Goal: Book appointment/travel/reservation

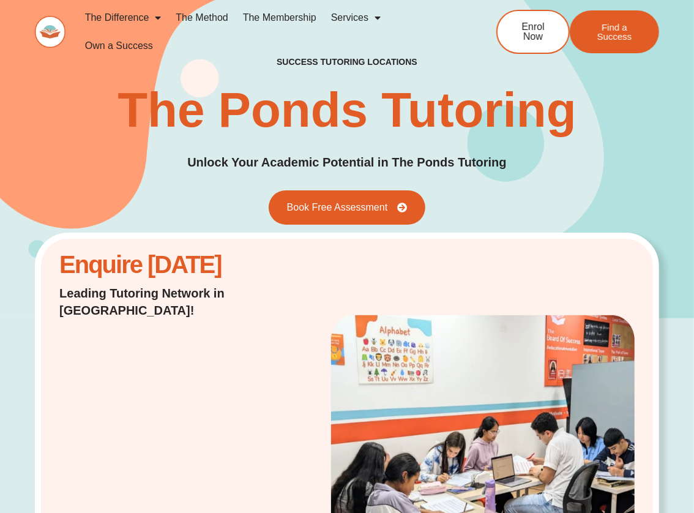
click at [345, 13] on link "Services" at bounding box center [356, 18] width 64 height 28
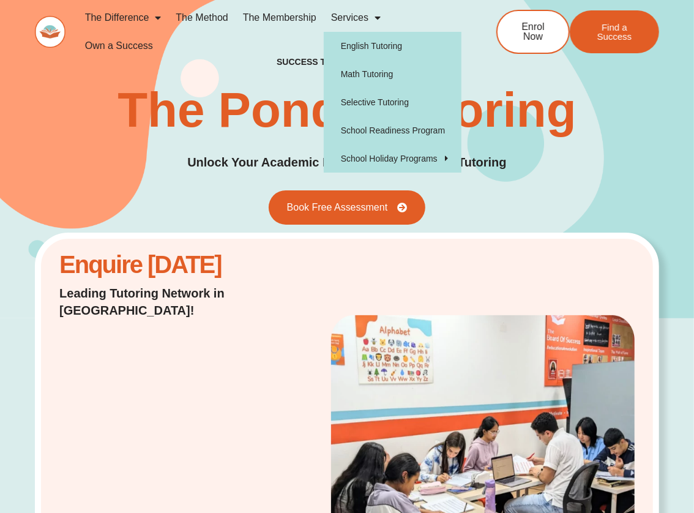
click at [345, 17] on link "Services" at bounding box center [356, 18] width 64 height 28
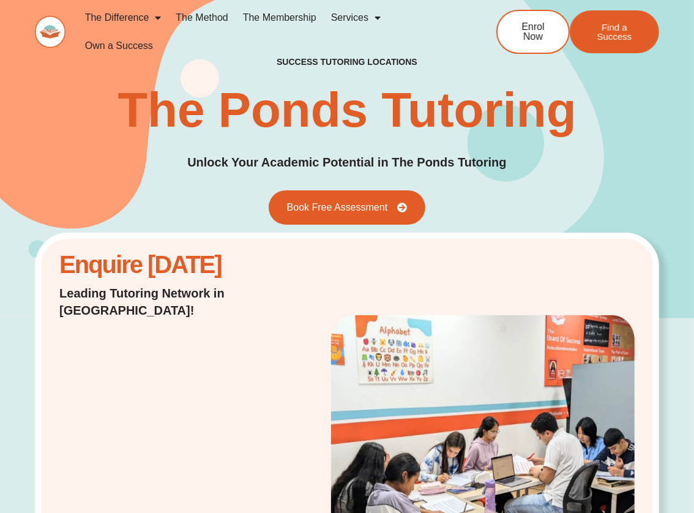
click at [352, 18] on link "Services" at bounding box center [356, 18] width 64 height 28
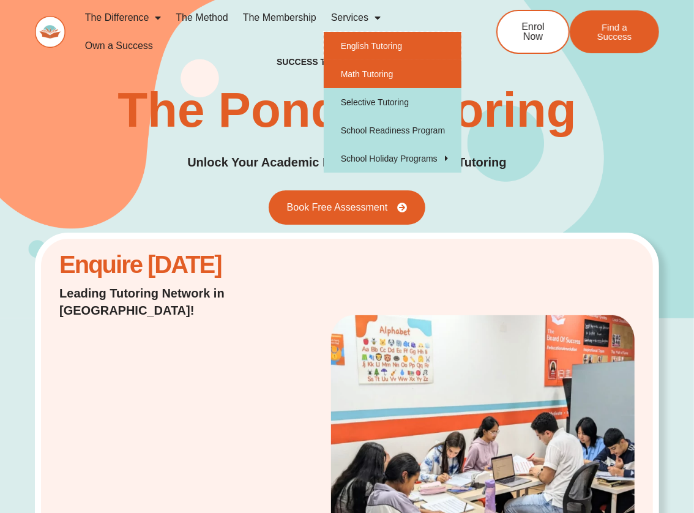
click at [362, 45] on link "English Tutoring" at bounding box center [393, 46] width 138 height 28
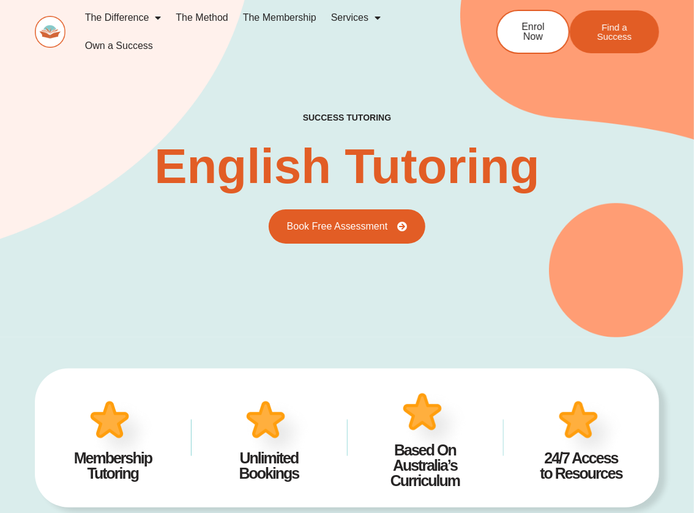
type input "*"
click at [212, 19] on link "The Method" at bounding box center [201, 18] width 67 height 28
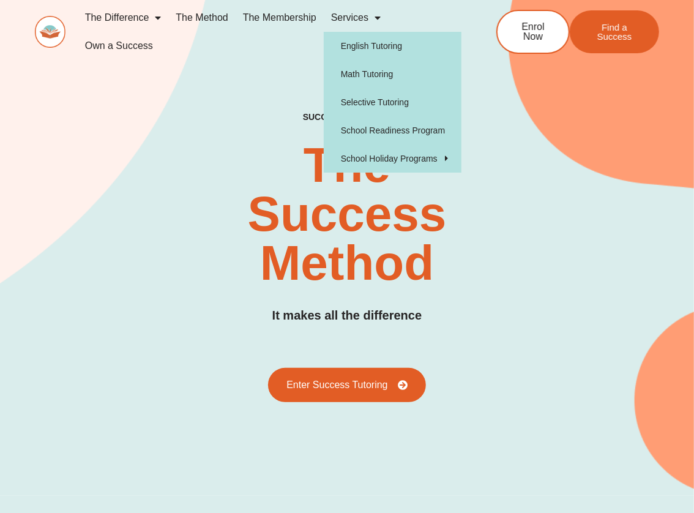
click at [360, 19] on link "Services" at bounding box center [356, 18] width 64 height 28
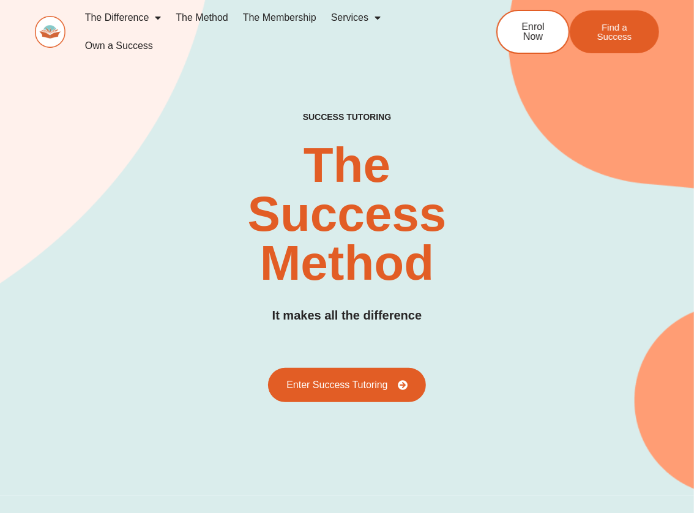
click at [360, 19] on link "Services" at bounding box center [356, 18] width 64 height 28
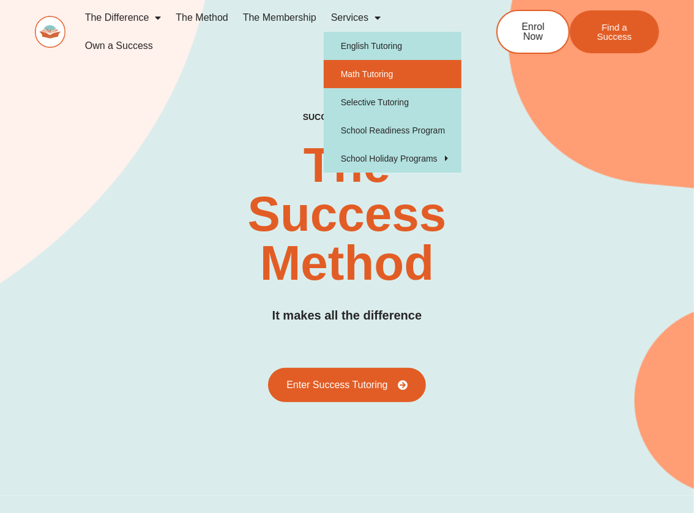
click at [353, 71] on link "Math Tutoring" at bounding box center [393, 74] width 138 height 28
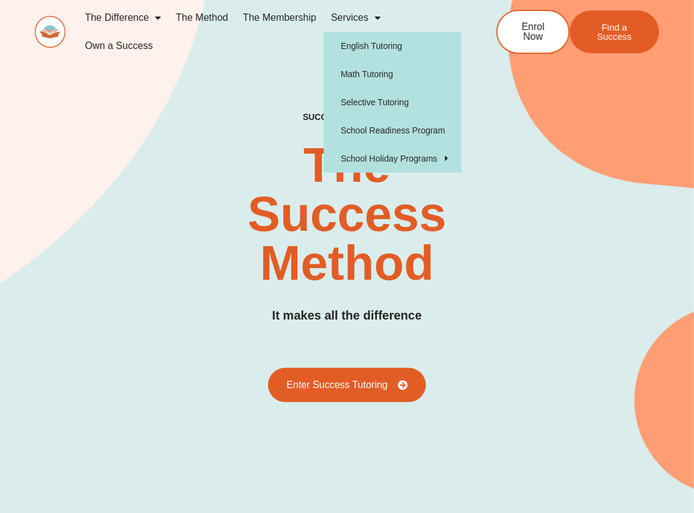
click at [376, 19] on span "Menu" at bounding box center [374, 18] width 12 height 22
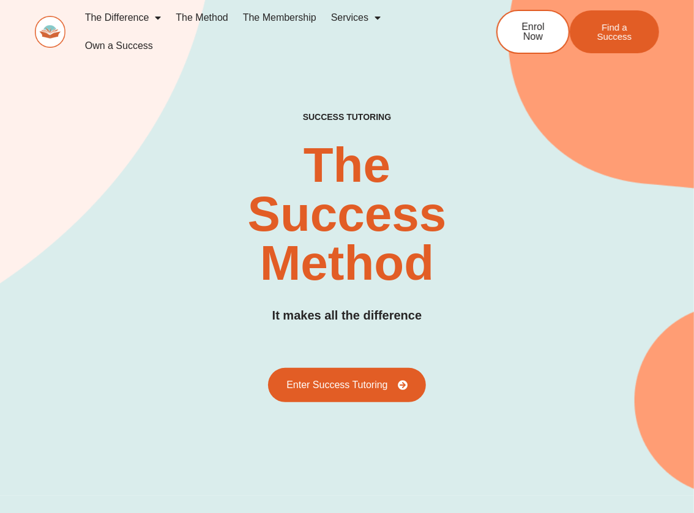
click at [376, 19] on span "Menu" at bounding box center [374, 18] width 12 height 22
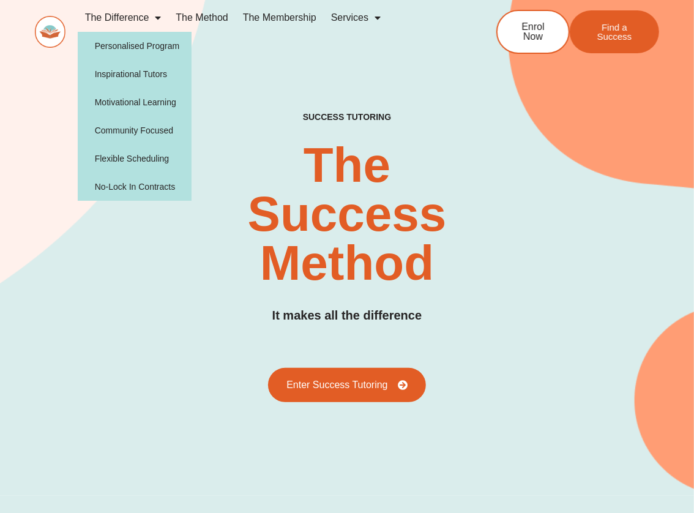
click at [116, 18] on link "The Difference" at bounding box center [123, 18] width 91 height 28
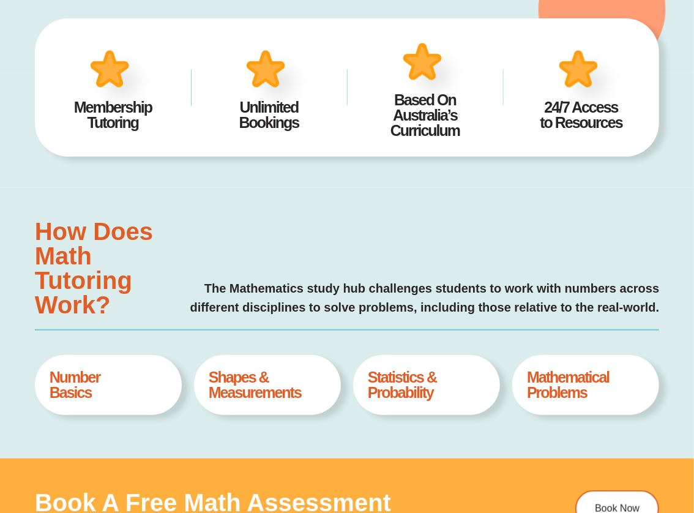
type input "*"
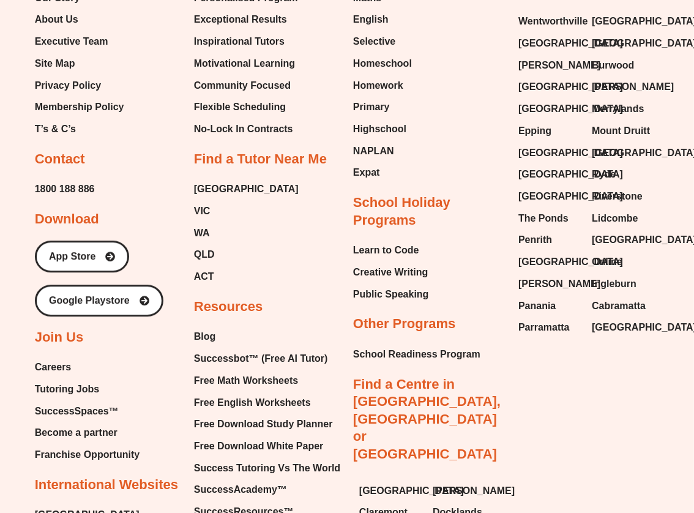
scroll to position [3917, 0]
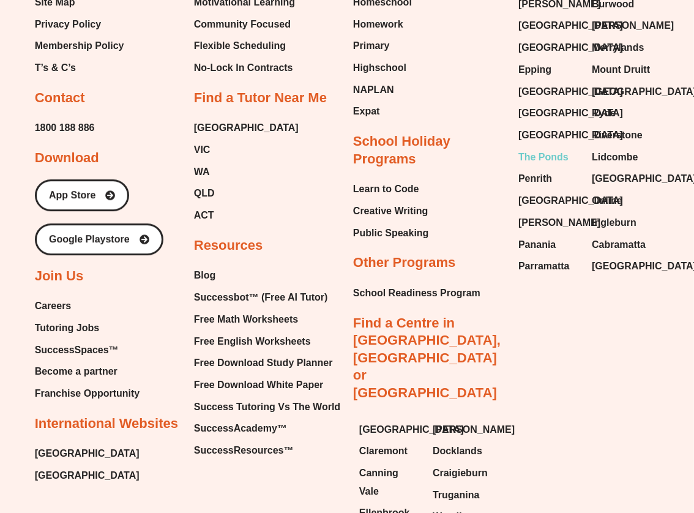
click at [549, 166] on span "The Ponds" at bounding box center [543, 157] width 50 height 18
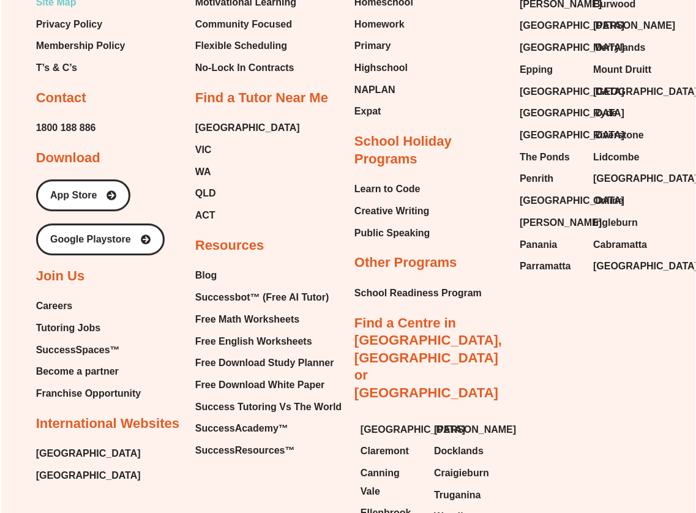
scroll to position [3923, 0]
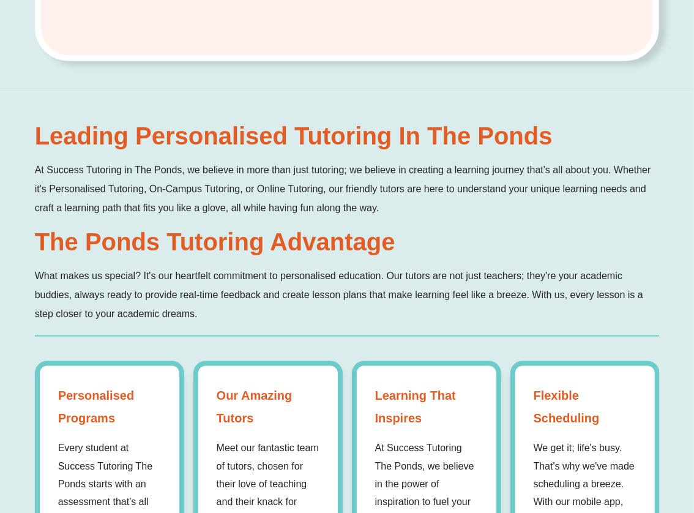
scroll to position [734, 0]
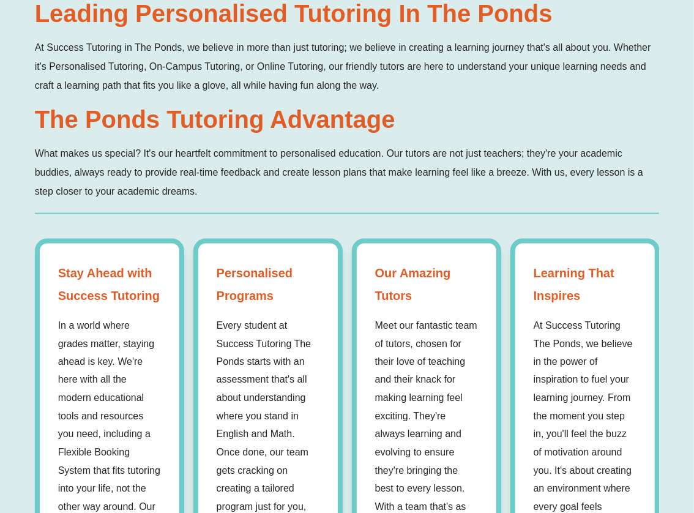
click at [241, 156] on p "What makes us special? It's our heartfelt commitment to personalised education.…" at bounding box center [347, 172] width 625 height 57
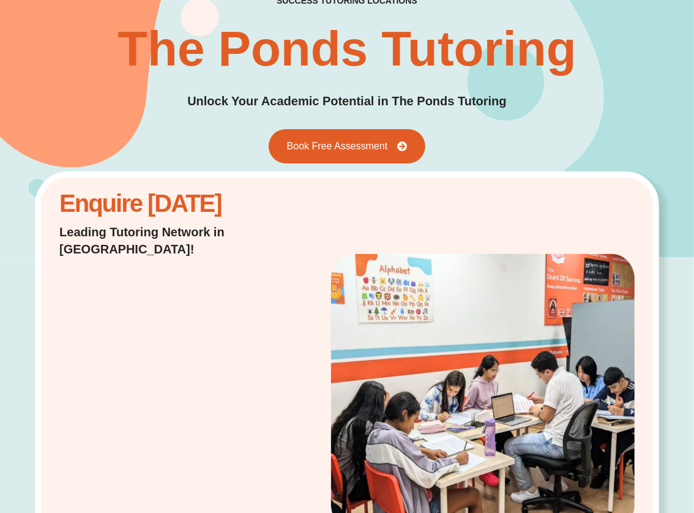
scroll to position [0, 0]
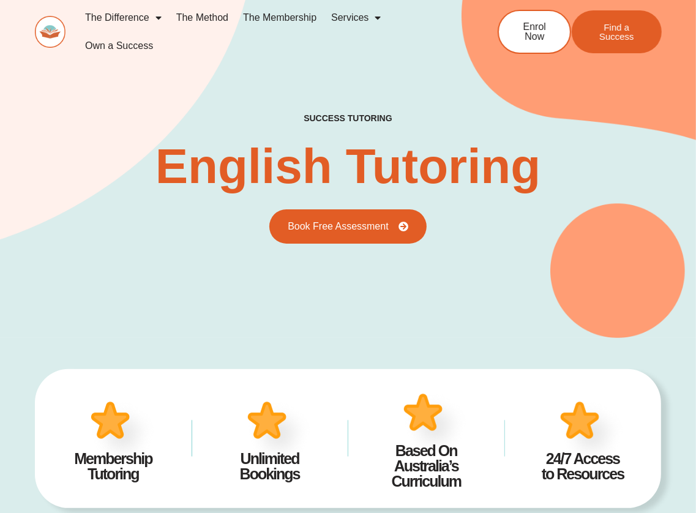
scroll to position [6, 0]
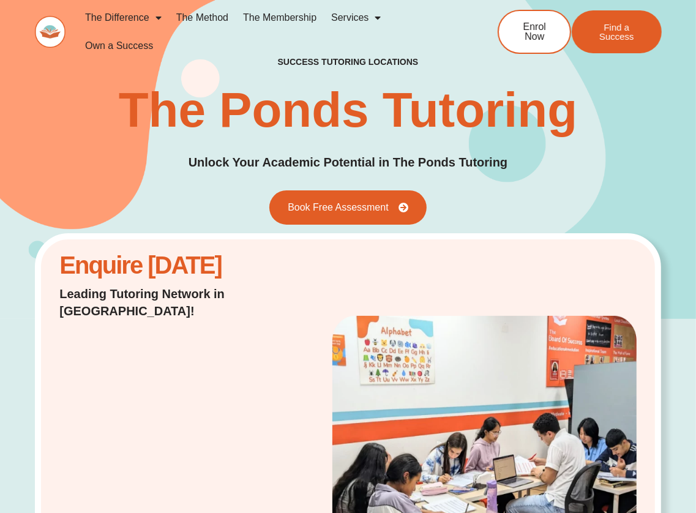
scroll to position [184, 0]
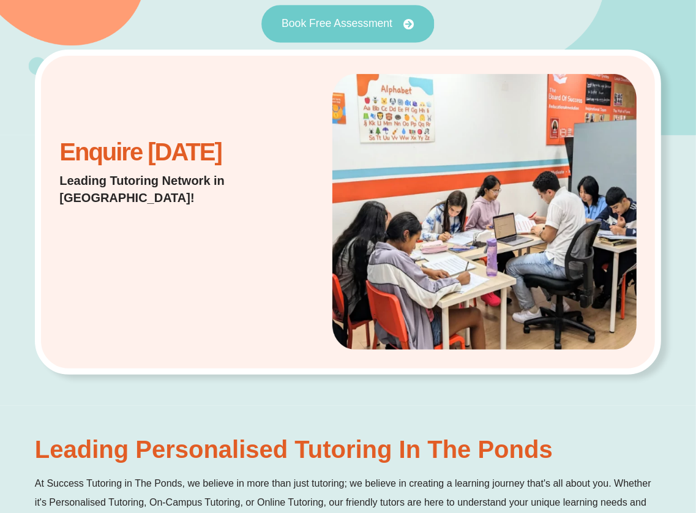
click at [353, 24] on span "Book Free Assessment" at bounding box center [337, 23] width 111 height 11
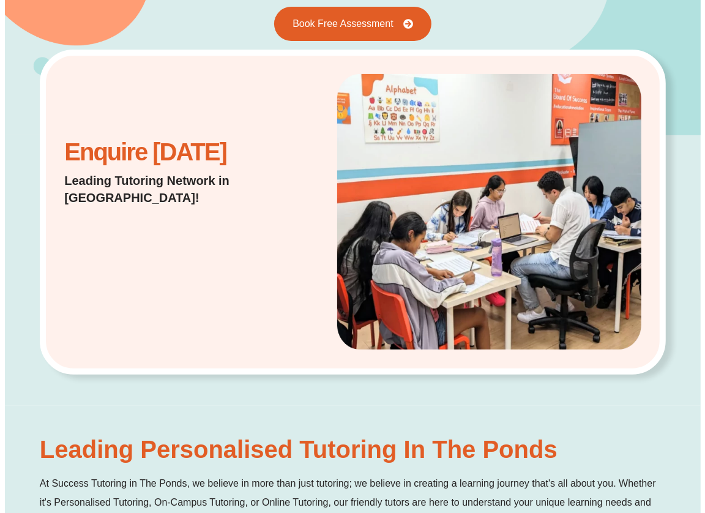
scroll to position [5959, 0]
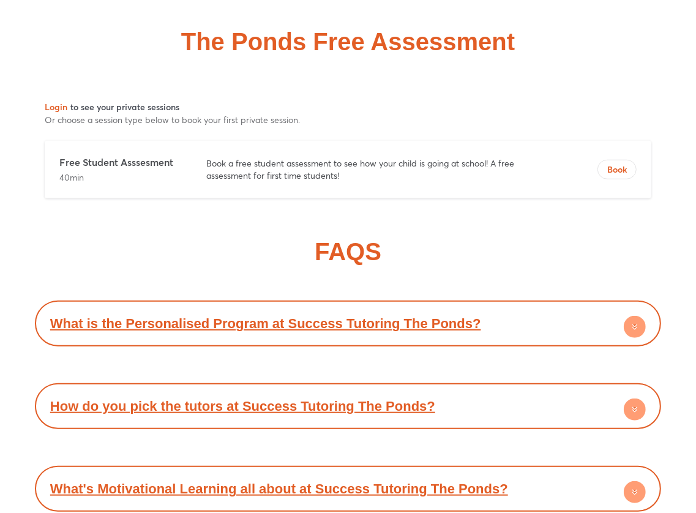
click at [304, 177] on p "Book a free student assessment to see how your child is going at school! A free…" at bounding box center [378, 169] width 345 height 24
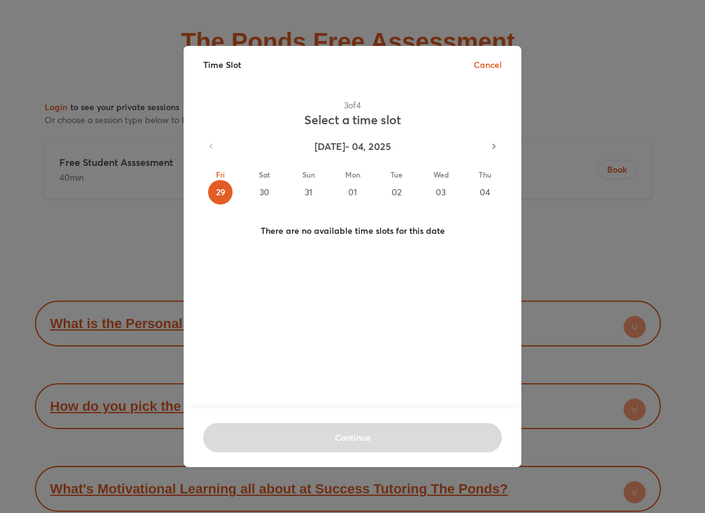
click at [219, 188] on div "29" at bounding box center [220, 192] width 24 height 24
click at [263, 188] on div "30" at bounding box center [264, 192] width 24 height 24
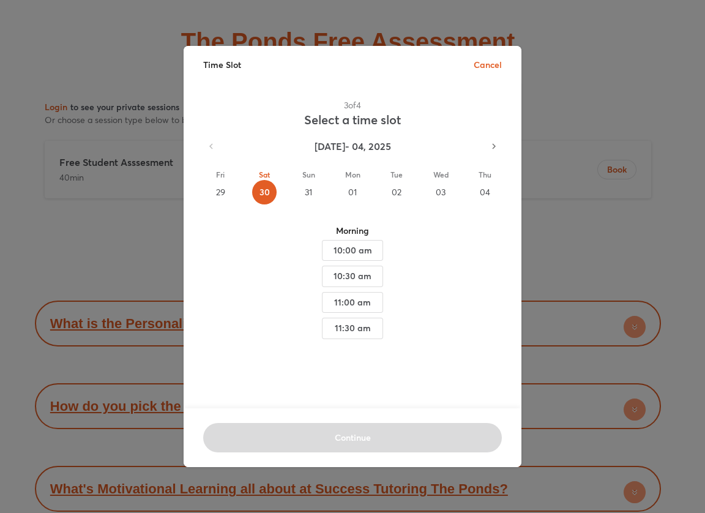
click at [308, 193] on div "31" at bounding box center [308, 192] width 24 height 24
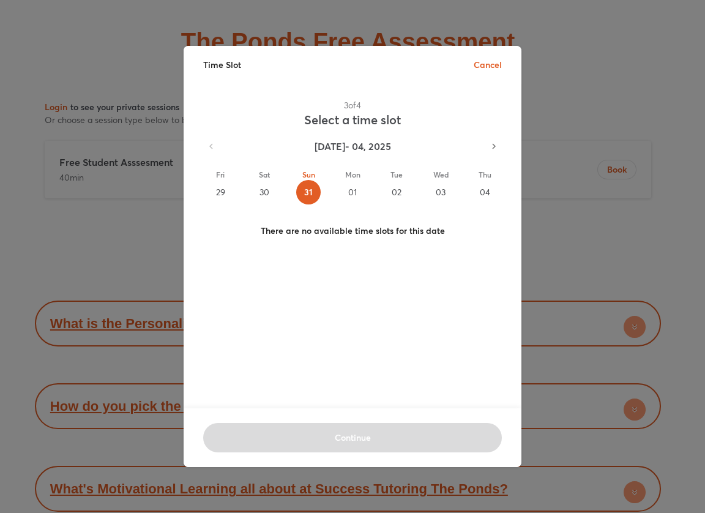
click at [349, 190] on div "01" at bounding box center [352, 192] width 24 height 24
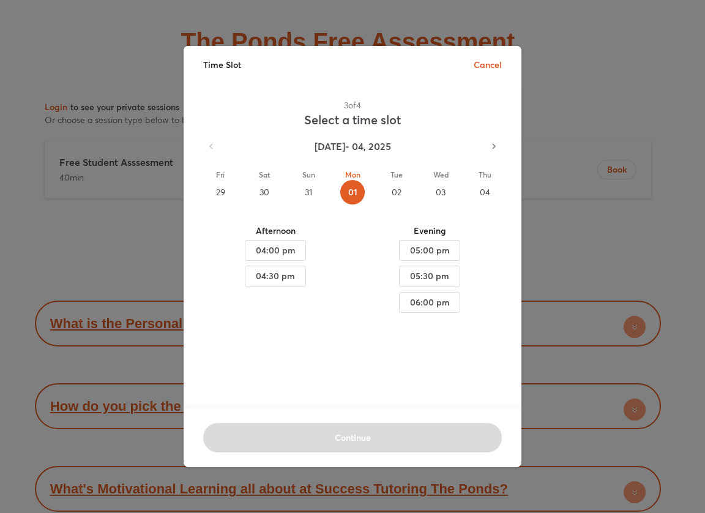
click at [391, 192] on div "02" at bounding box center [396, 192] width 24 height 24
drag, startPoint x: 389, startPoint y: 53, endPoint x: 370, endPoint y: 81, distance: 34.1
click at [370, 81] on div "Time Slot Cancel" at bounding box center [353, 64] width 338 height 37
click at [86, 141] on div "Time Slot Cancel 3 of 4 Select a time slot Aug 29 - 04, 2025 Fri 29 Sat 30 Sun …" at bounding box center [352, 256] width 705 height 513
click at [326, 22] on div "Time Slot Cancel 3 of 4 Select a time slot Aug 29 - 04, 2025 Fri 29 Sat 30 Sun …" at bounding box center [352, 256] width 705 height 513
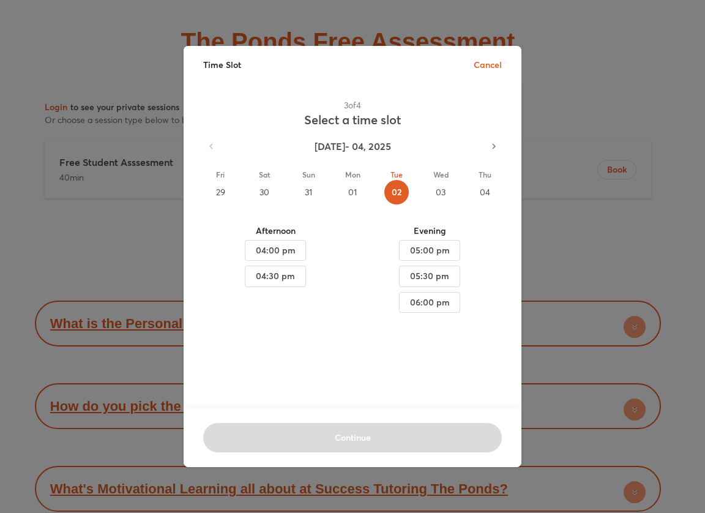
scroll to position [184, 0]
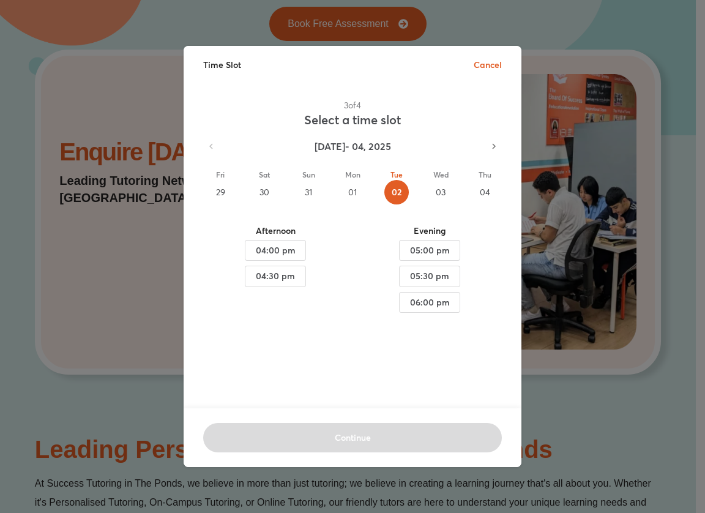
drag, startPoint x: 327, startPoint y: 56, endPoint x: 312, endPoint y: 91, distance: 38.7
click at [312, 91] on div "Time Slot Cancel 3 of 4 Select a time slot Aug 29 - 04, 2025 Fri 29 Sat 30 Sun …" at bounding box center [353, 256] width 338 height 421
click at [532, 9] on div "Time Slot Cancel 3 of 4 Select a time slot Aug 29 - 04, 2025 Fri 29 Sat 30 Sun …" at bounding box center [352, 256] width 705 height 513
click at [133, 185] on div "Time Slot Cancel 3 of 4 Select a time slot Aug 29 - 04, 2025 Fri 29 Sat 30 Sun …" at bounding box center [352, 256] width 705 height 513
drag, startPoint x: 81, startPoint y: 268, endPoint x: 86, endPoint y: 259, distance: 9.6
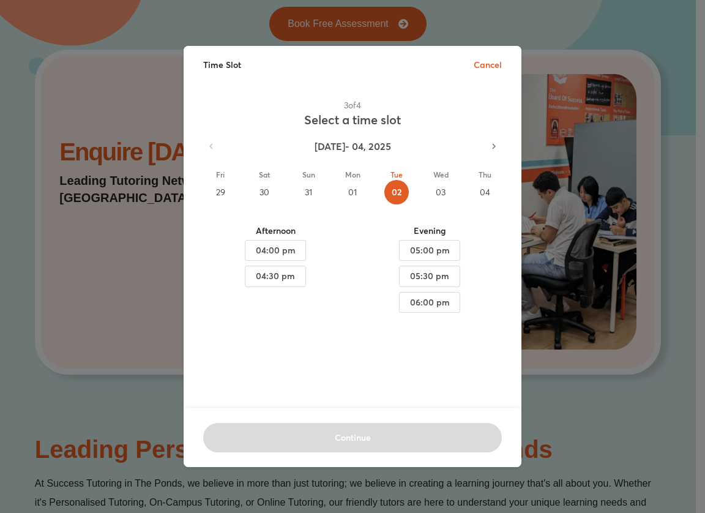
click at [84, 264] on div "Time Slot Cancel 3 of 4 Select a time slot Aug 29 - 04, 2025 Fri 29 Sat 30 Sun …" at bounding box center [352, 256] width 705 height 513
click at [386, 427] on div "Continue" at bounding box center [352, 437] width 299 height 29
click at [340, 26] on div "Time Slot Cancel 3 of 4 Select a time slot Aug 29 - 04, 2025 Fri 29 Sat 30 Sun …" at bounding box center [352, 256] width 705 height 513
click at [31, 108] on div "Time Slot Cancel 3 of 4 Select a time slot Aug 29 - 04, 2025 Fri 29 Sat 30 Sun …" at bounding box center [352, 256] width 705 height 513
drag, startPoint x: 369, startPoint y: 50, endPoint x: 244, endPoint y: 65, distance: 126.3
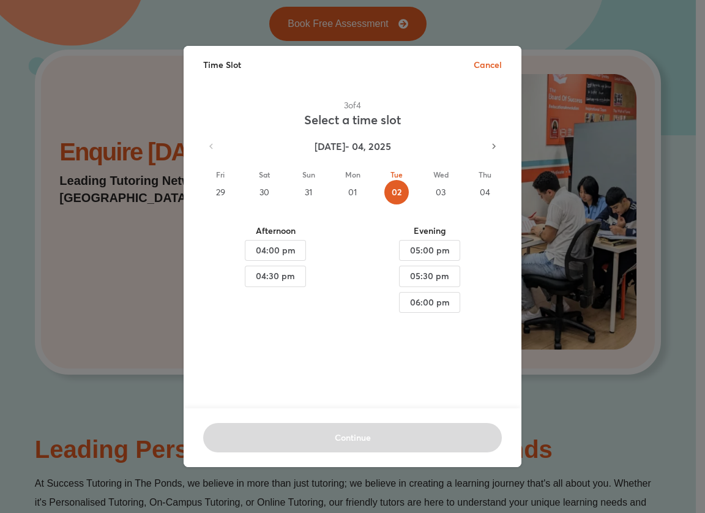
click at [244, 65] on div "Time Slot Cancel" at bounding box center [353, 64] width 338 height 37
click at [212, 65] on p "Time Slot" at bounding box center [222, 64] width 38 height 13
click at [135, 72] on div "Time Slot Cancel 3 of 4 Select a time slot Aug 29 - 04, 2025 Fri 29 Sat 30 Sun …" at bounding box center [352, 256] width 705 height 513
click at [400, 23] on div "Time Slot Cancel 3 of 4 Select a time slot Aug 29 - 04, 2025 Fri 29 Sat 30 Sun …" at bounding box center [352, 256] width 705 height 513
click at [612, 12] on div "Time Slot Cancel 3 of 4 Select a time slot Aug 29 - 04, 2025 Fri 29 Sat 30 Sun …" at bounding box center [352, 256] width 705 height 513
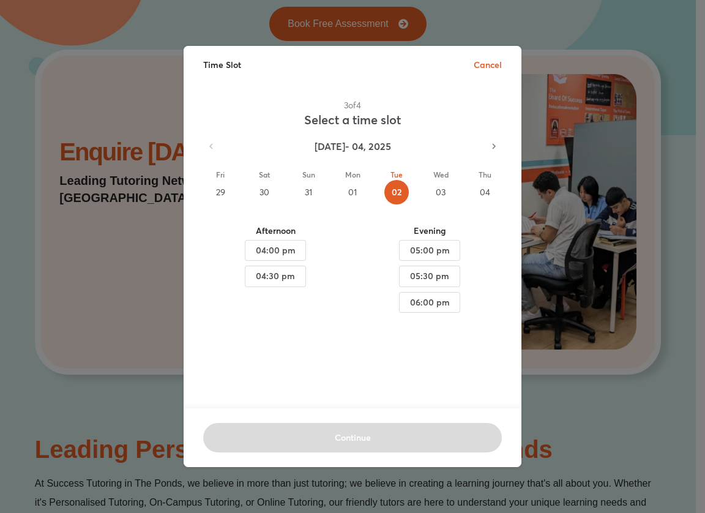
click at [103, 140] on div "Time Slot Cancel 3 of 4 Select a time slot Aug 29 - 04, 2025 Fri 29 Sat 30 Sun …" at bounding box center [352, 256] width 705 height 513
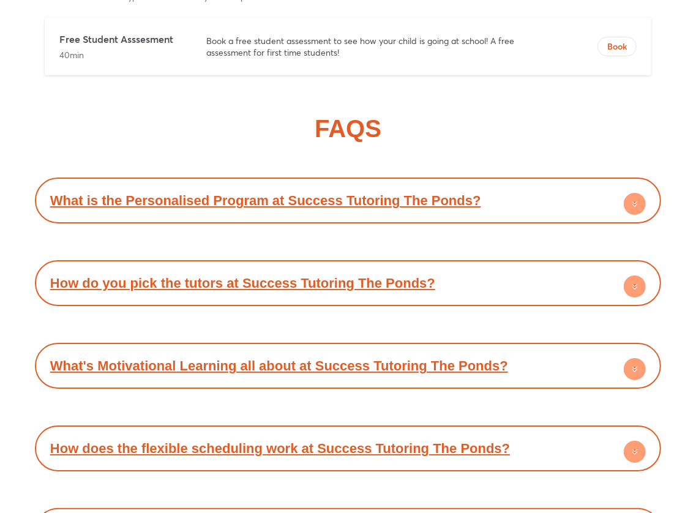
scroll to position [5088, 0]
click at [227, 196] on link "What is the Personalised Program at Success Tutoring The Ponds?" at bounding box center [265, 200] width 431 height 15
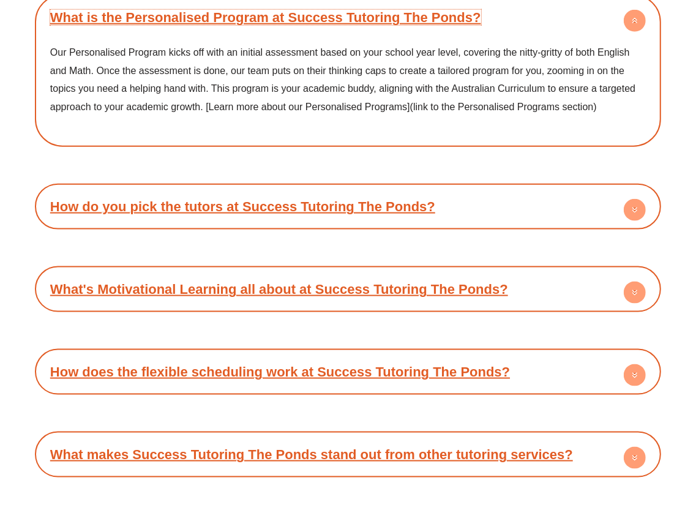
scroll to position [6327, 0]
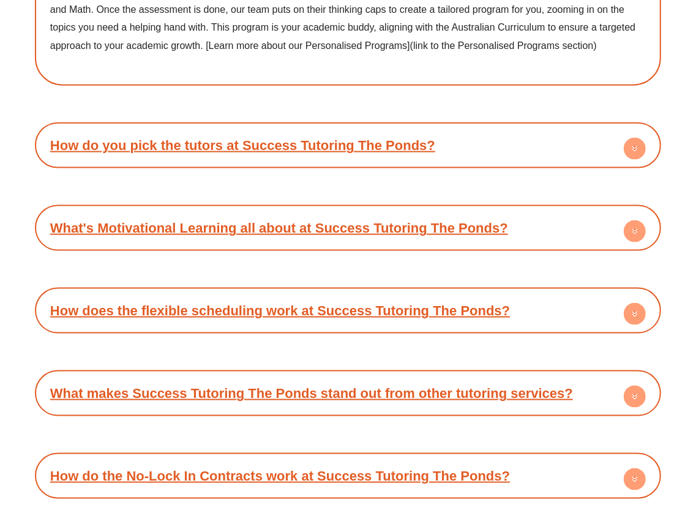
click at [176, 144] on link "How do you pick the tutors at Success Tutoring The Ponds?" at bounding box center [242, 145] width 385 height 15
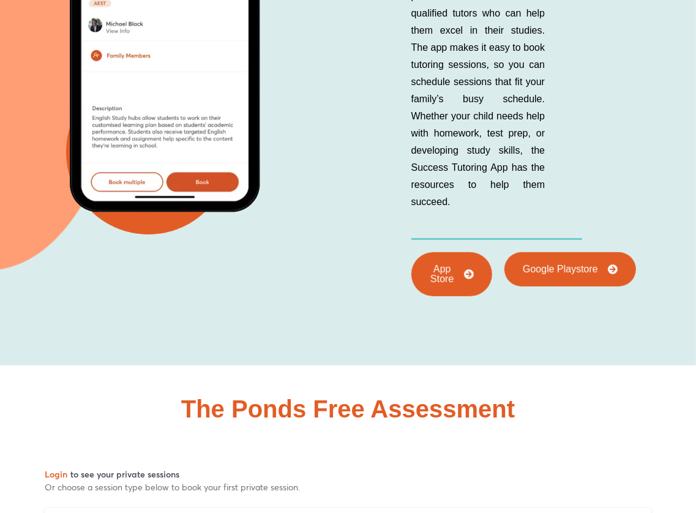
scroll to position [5347, 0]
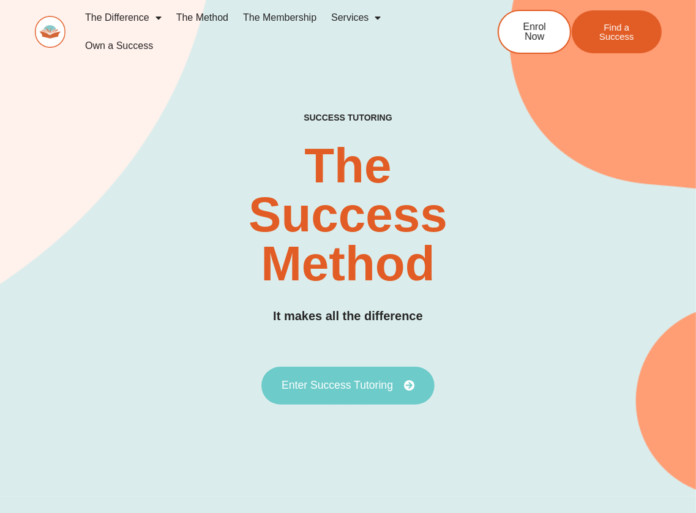
click at [337, 380] on span "Enter Success Tutoring" at bounding box center [337, 385] width 111 height 11
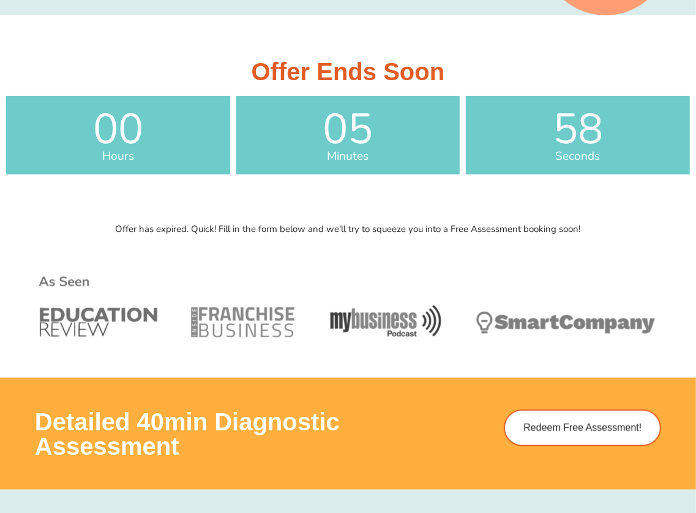
scroll to position [122, 0]
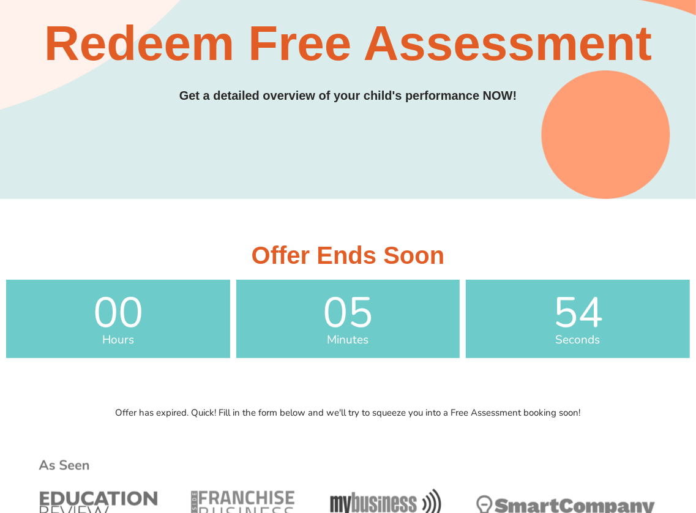
click at [209, 144] on div "SUCCESS TUTORING​ Redeem Free Assessment Get a detailed overview of your child'…" at bounding box center [348, 19] width 626 height 359
click at [224, 148] on div "SUCCESS TUTORING​ Redeem Free Assessment Get a detailed overview of your child'…" at bounding box center [348, 19] width 626 height 359
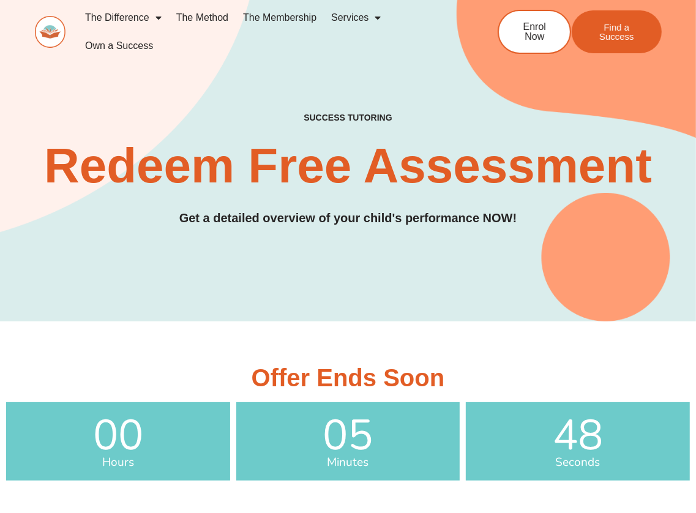
click at [198, 20] on link "The Method" at bounding box center [202, 18] width 67 height 28
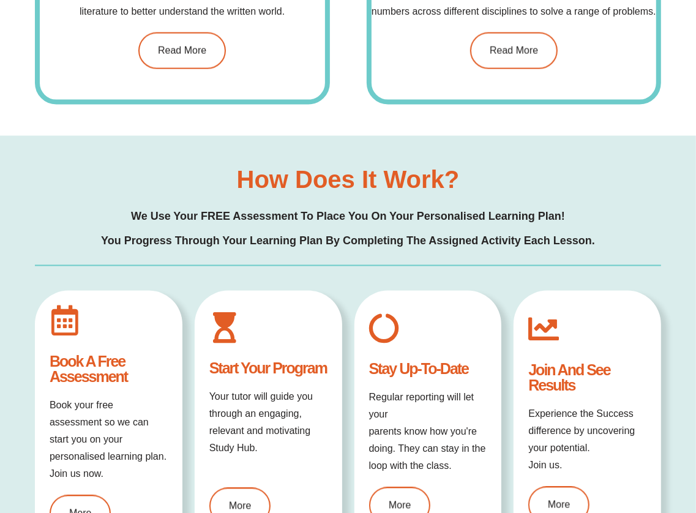
scroll to position [1224, 0]
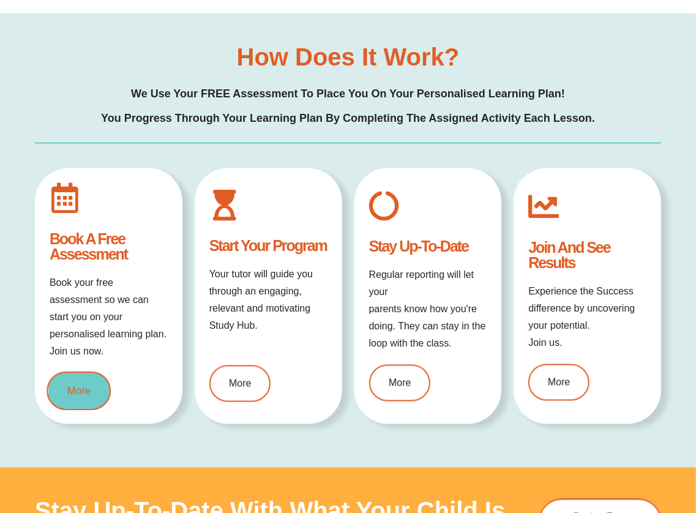
click at [75, 391] on span "More" at bounding box center [78, 391] width 23 height 10
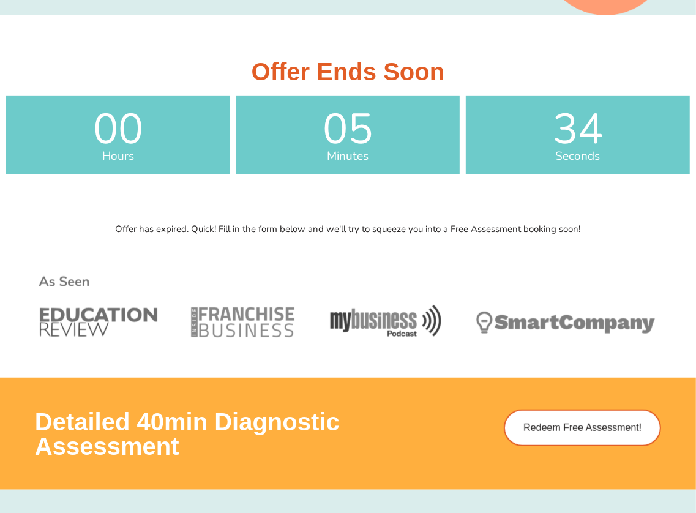
scroll to position [428, 0]
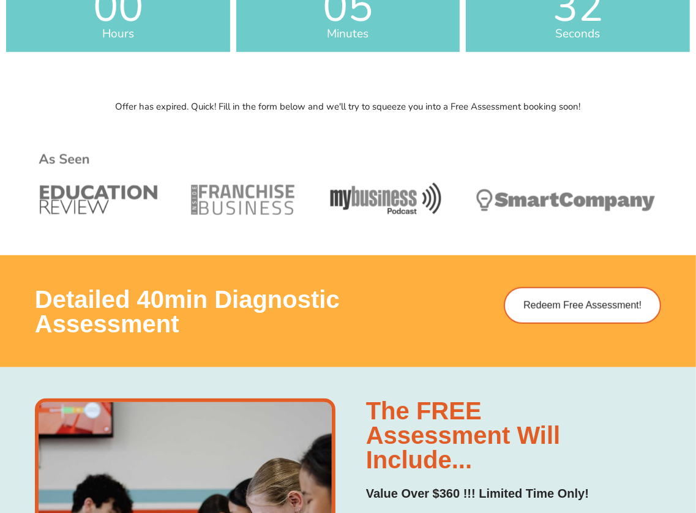
drag, startPoint x: 316, startPoint y: 96, endPoint x: 318, endPoint y: 85, distance: 11.1
drag, startPoint x: 247, startPoint y: 120, endPoint x: 256, endPoint y: 114, distance: 10.5
click at [250, 114] on div "Offer has expired. Quick! Fill in the form below and we'll try to squeeze you i…" at bounding box center [348, 175] width 684 height 159
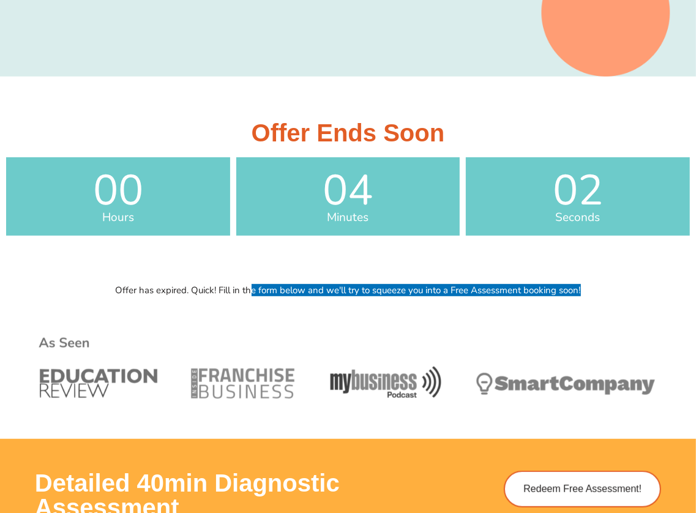
scroll to position [0, 0]
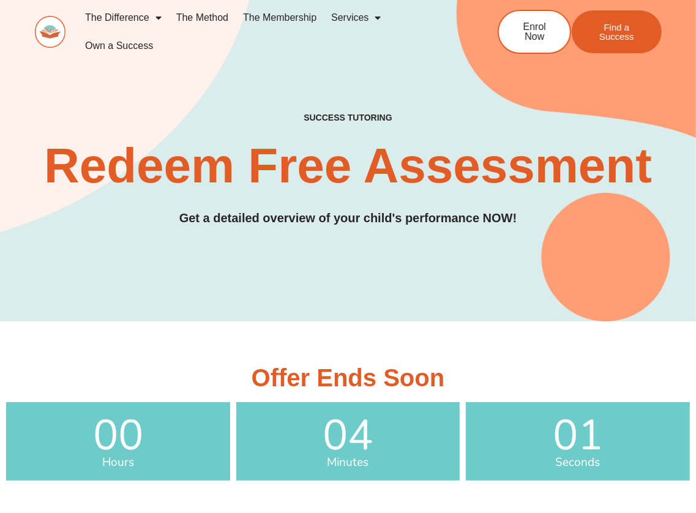
drag, startPoint x: 213, startPoint y: 82, endPoint x: 208, endPoint y: 78, distance: 6.5
click at [209, 78] on div "SUCCESS TUTORING​ Redeem Free Assessment Get a detailed overview of your child'…" at bounding box center [348, 142] width 626 height 359
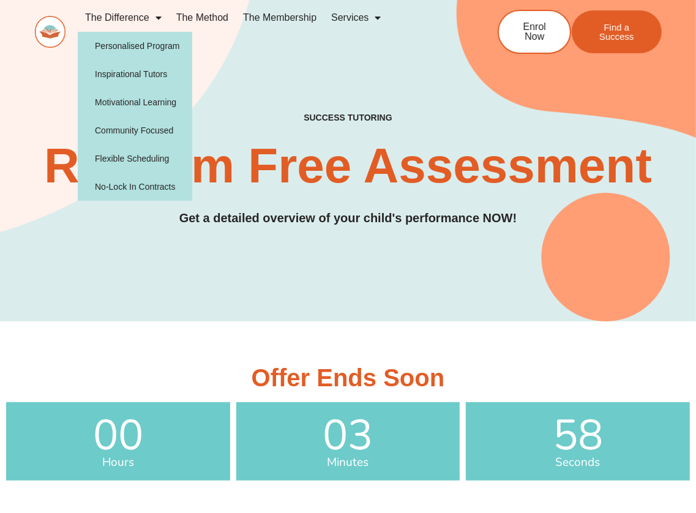
click at [302, 82] on div "SUCCESS TUTORING​ Redeem Free Assessment Get a detailed overview of your child'…" at bounding box center [348, 142] width 626 height 359
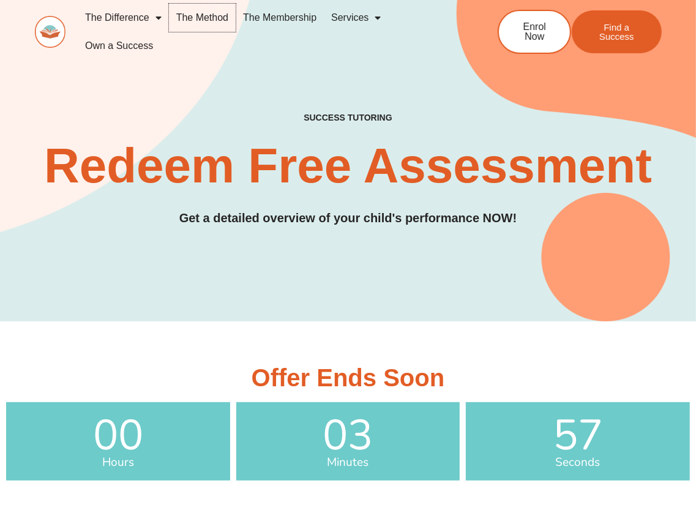
drag, startPoint x: 201, startPoint y: 20, endPoint x: 261, endPoint y: 75, distance: 81.8
click at [201, 20] on link "The Method" at bounding box center [202, 18] width 67 height 28
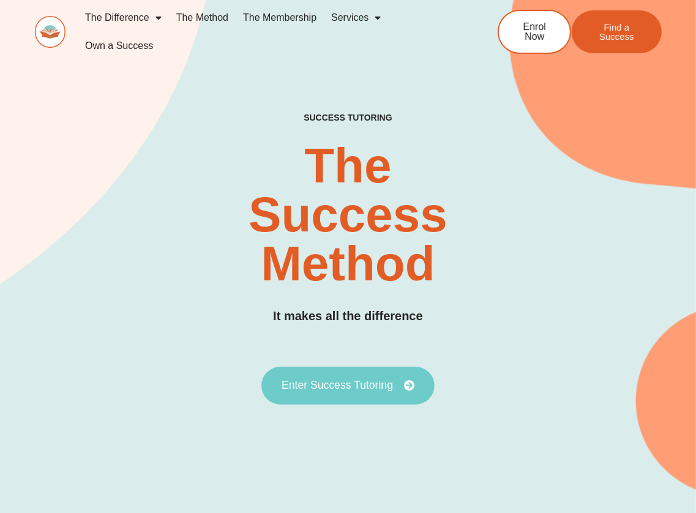
click at [349, 382] on span "Enter Success Tutoring" at bounding box center [337, 385] width 111 height 11
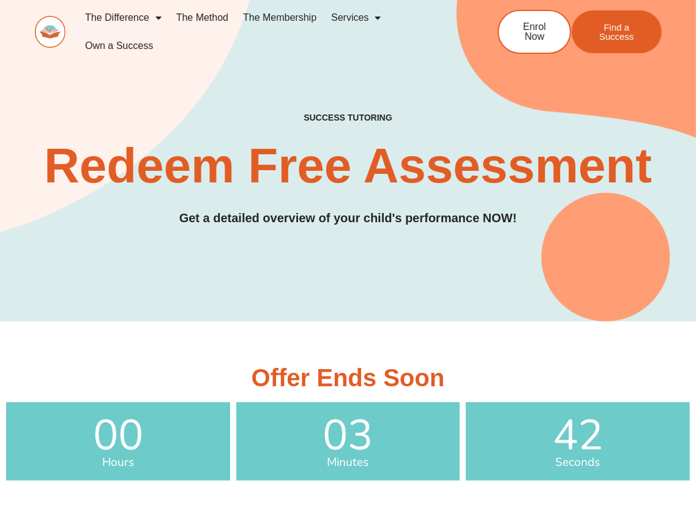
click at [194, 18] on link "The Method" at bounding box center [202, 18] width 67 height 28
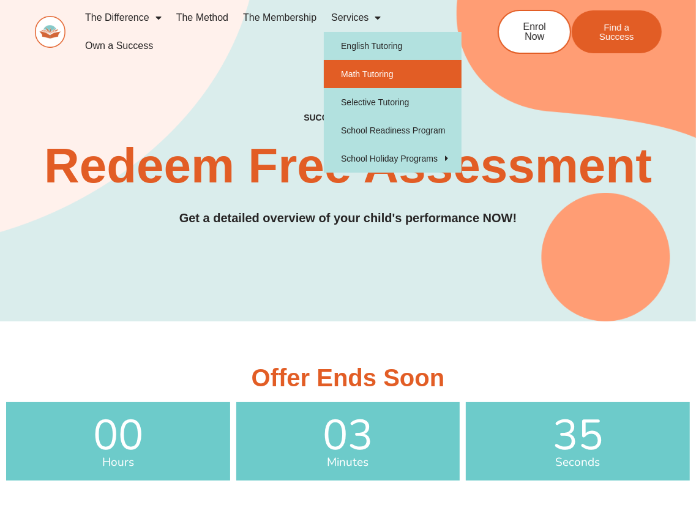
click at [362, 71] on link "Math Tutoring" at bounding box center [393, 74] width 138 height 28
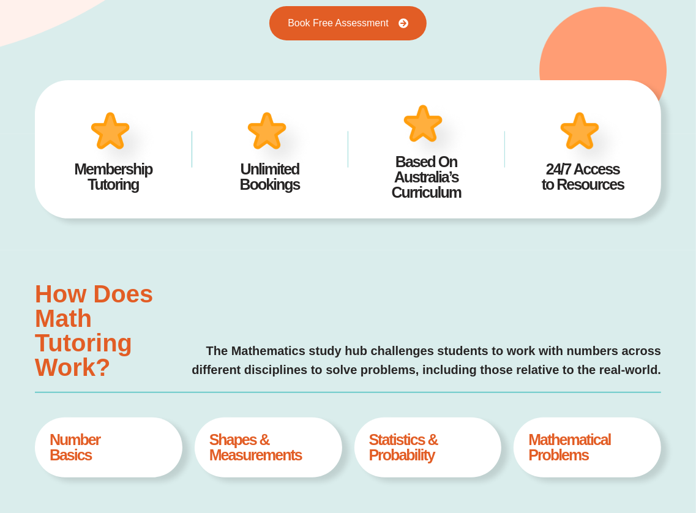
scroll to position [306, 0]
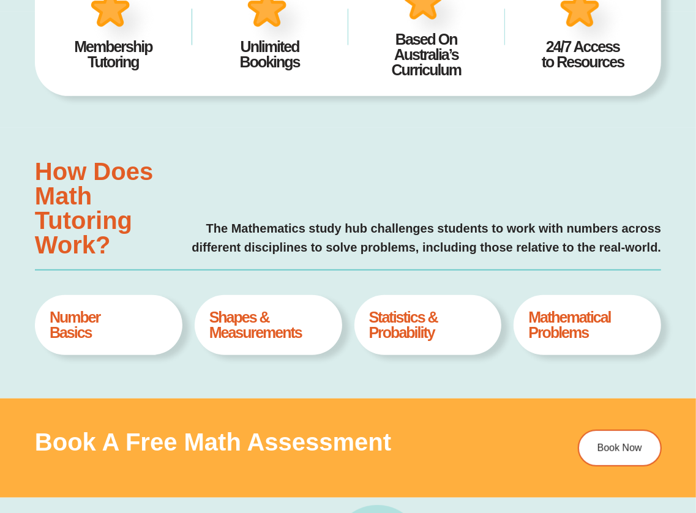
type input "*"
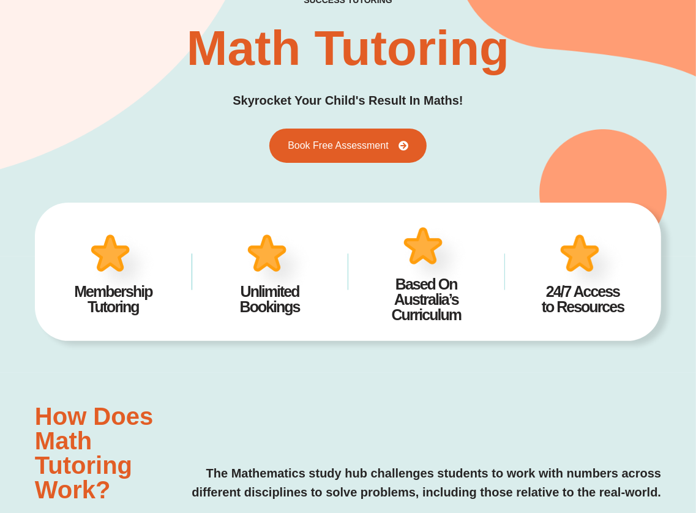
scroll to position [0, 0]
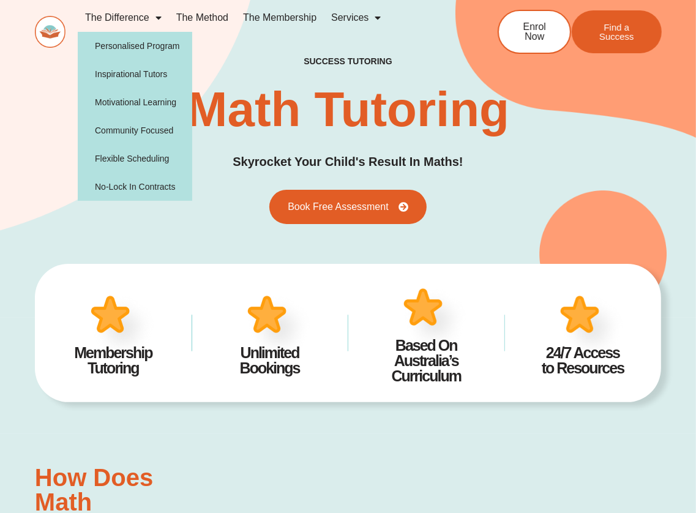
click at [111, 18] on link "The Difference" at bounding box center [123, 18] width 91 height 28
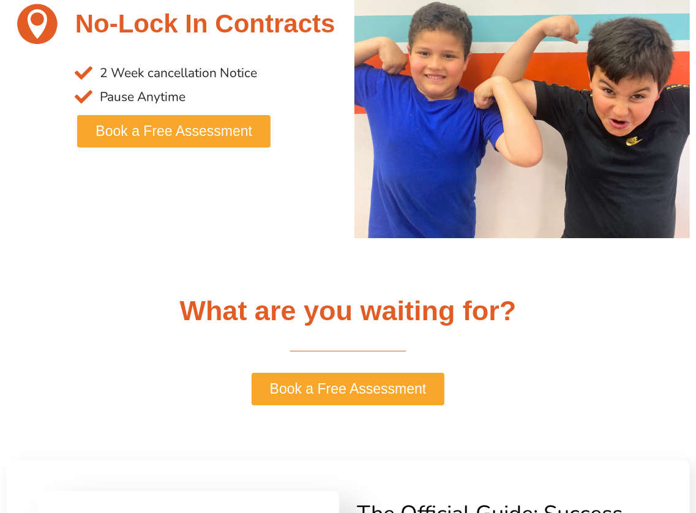
scroll to position [2387, 0]
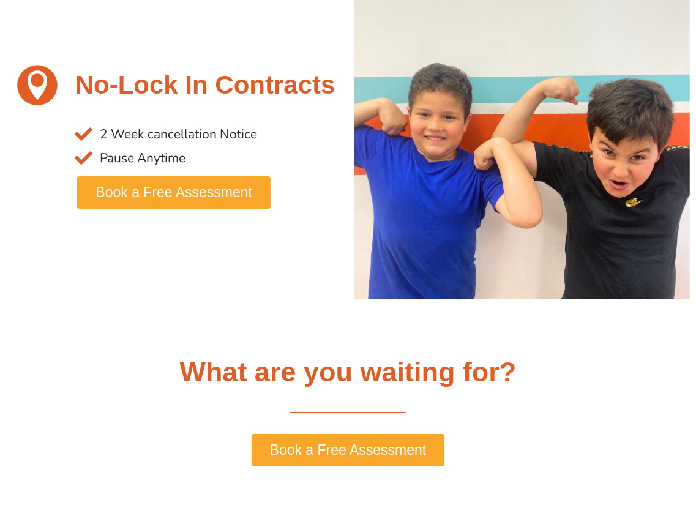
drag, startPoint x: 303, startPoint y: 446, endPoint x: 312, endPoint y: 445, distance: 9.3
click at [304, 446] on span "Book a Free Assessment" at bounding box center [348, 450] width 157 height 14
